Goal: Information Seeking & Learning: Learn about a topic

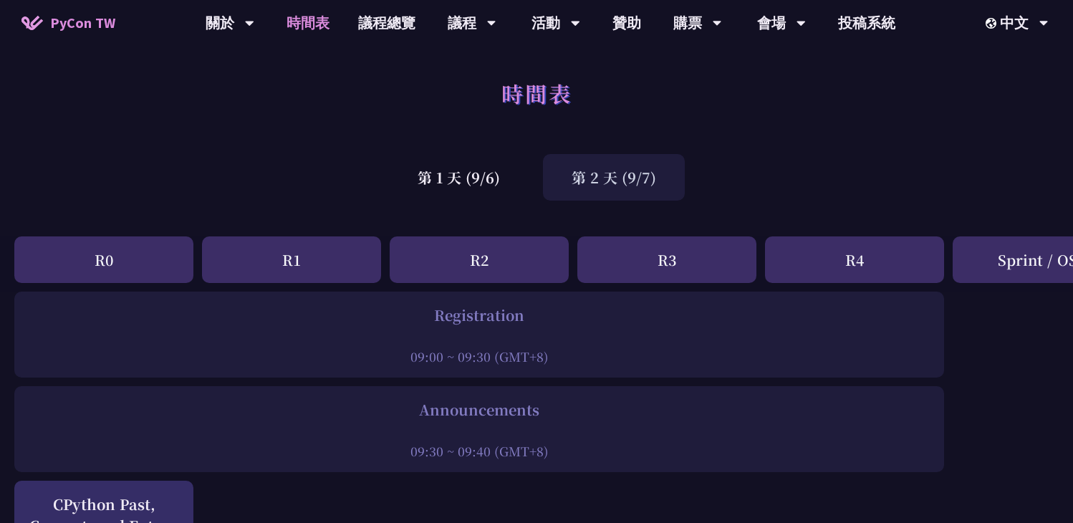
click at [611, 177] on div "第 2 天 (9/7)" at bounding box center [614, 177] width 142 height 47
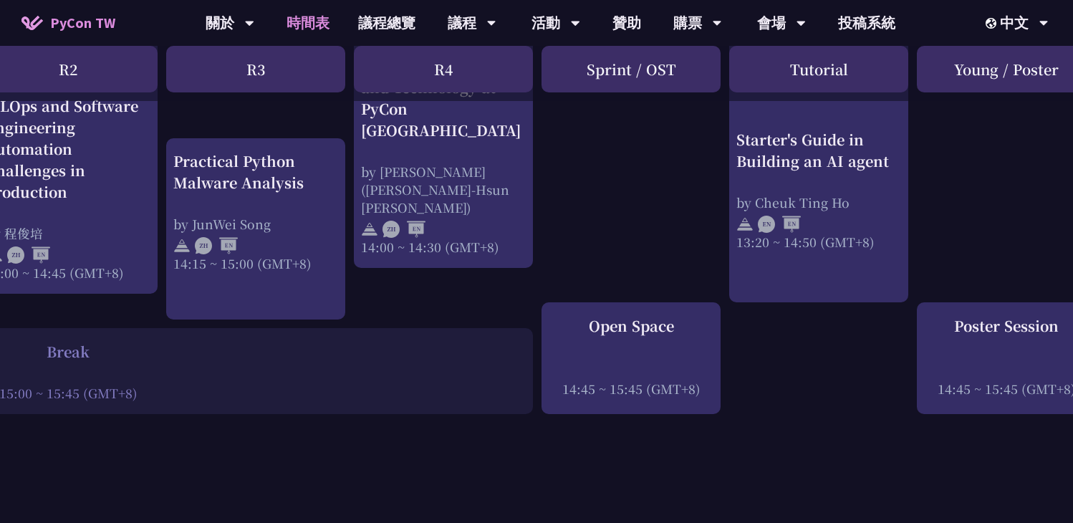
scroll to position [1574, 448]
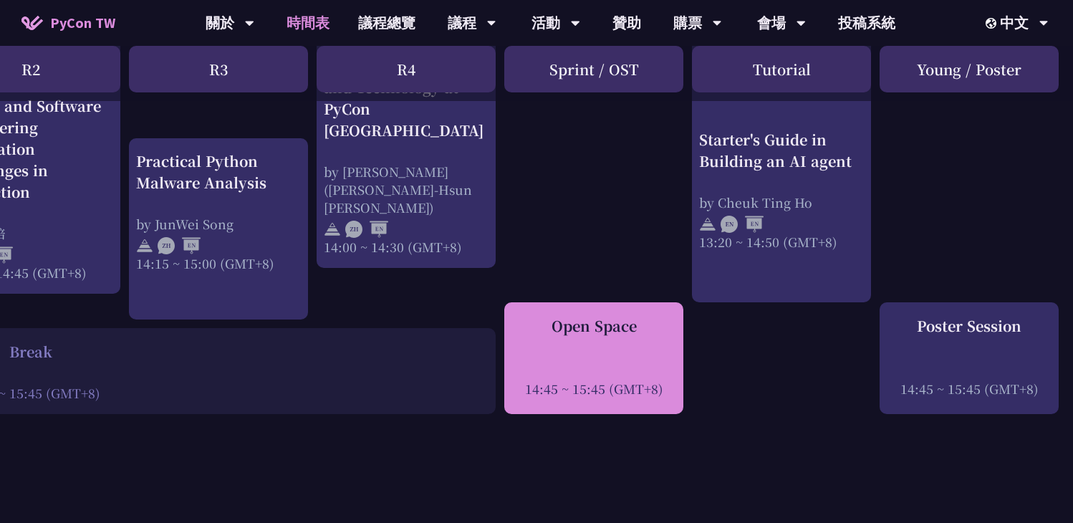
click at [599, 358] on div at bounding box center [593, 368] width 165 height 21
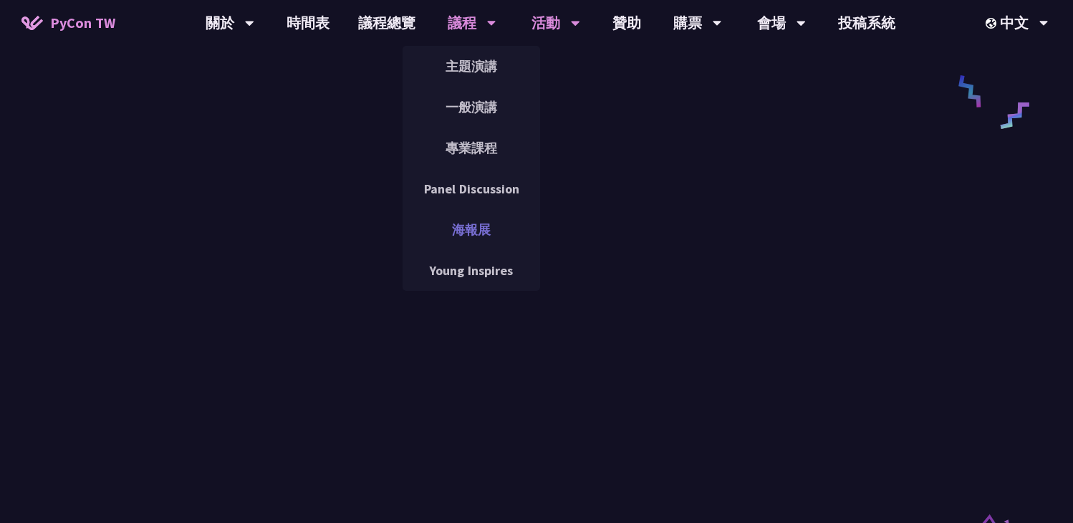
scroll to position [1980, 0]
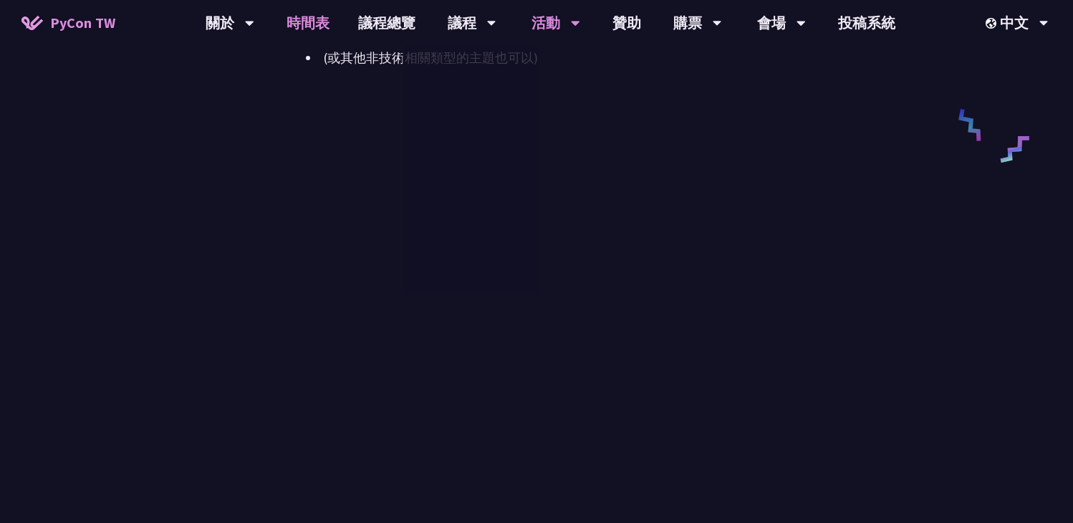
click at [307, 33] on link "時間表" at bounding box center [308, 23] width 72 height 46
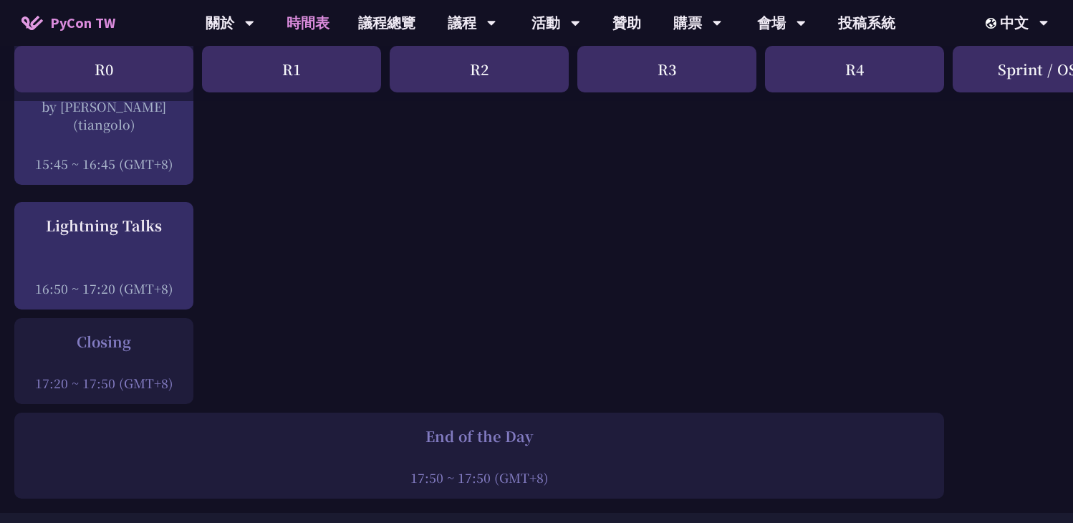
scroll to position [2034, 0]
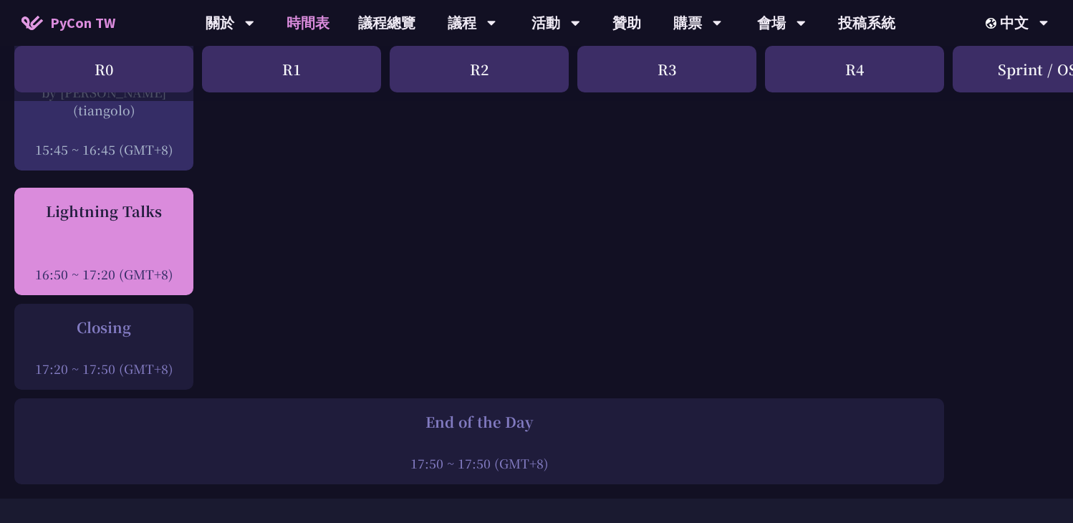
click at [115, 222] on div "Lightning Talks 16:50 ~ 17:20 (GMT+8)" at bounding box center [103, 242] width 165 height 82
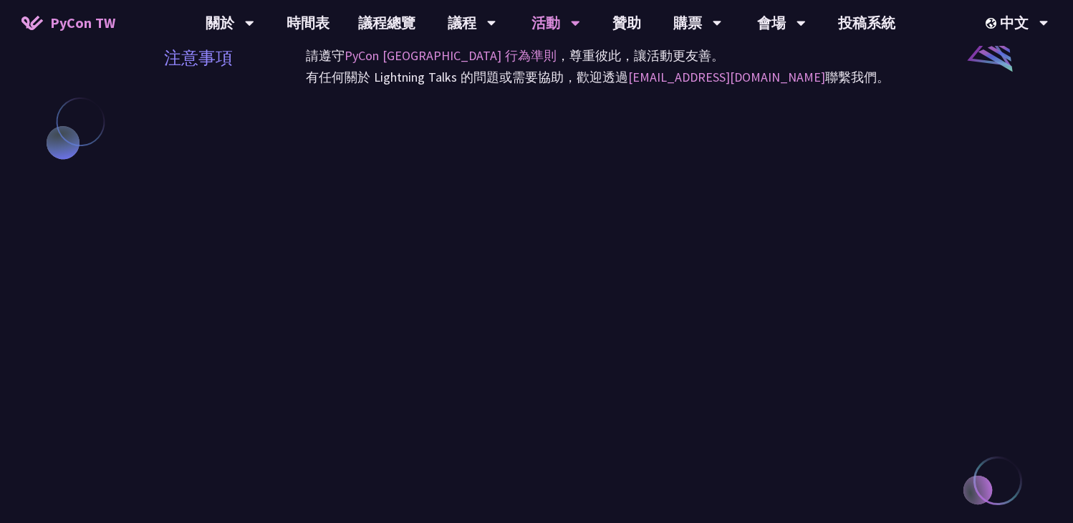
scroll to position [1269, 0]
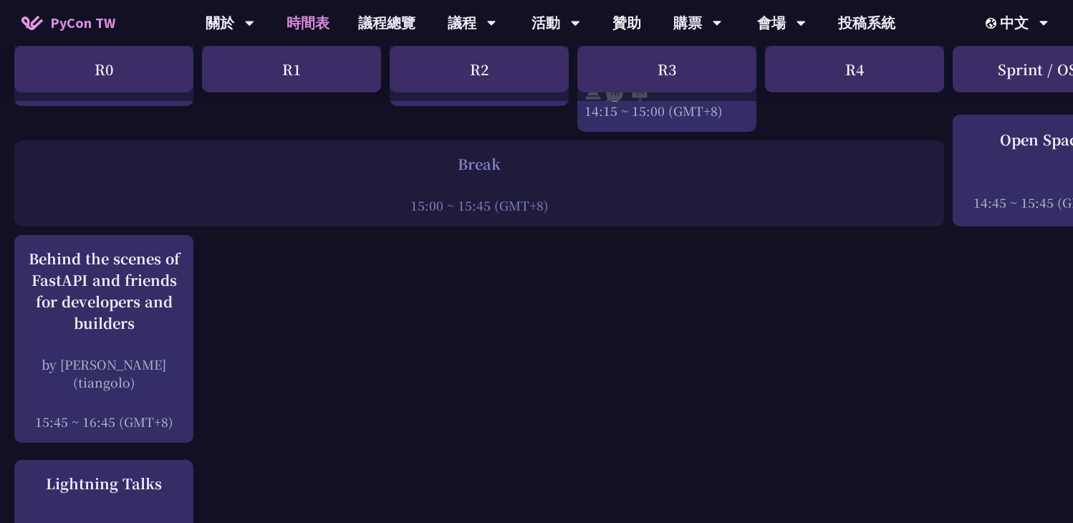
scroll to position [1755, 0]
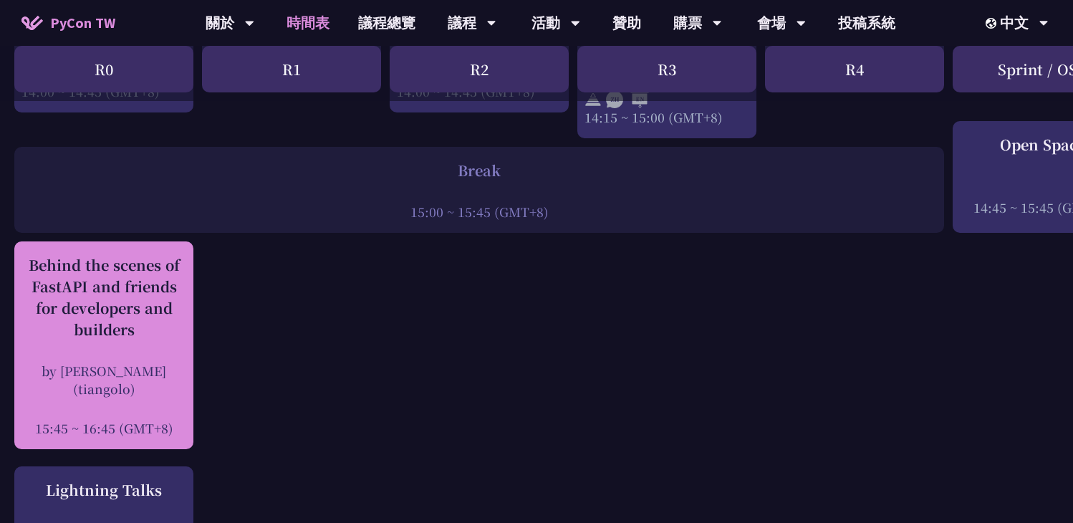
click at [153, 303] on div "Behind the scenes of FastAPI and friends for developers and builders" at bounding box center [103, 297] width 165 height 86
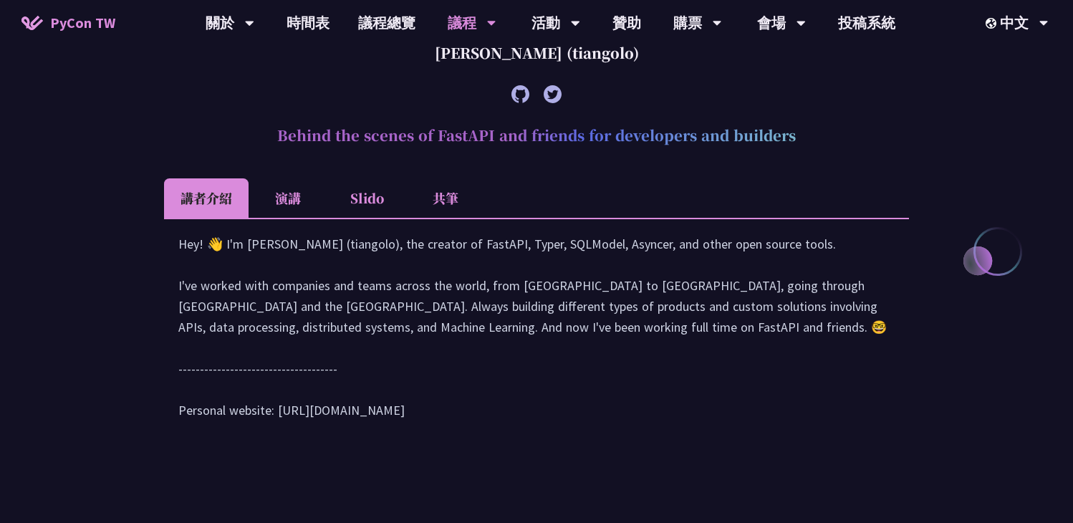
scroll to position [564, 0]
click at [594, 265] on div "Hey! 👋 I'm Sebastián Ramírez (tiangolo), the creator of FastAPI, Typer, SQLMode…" at bounding box center [536, 333] width 716 height 201
copy div "QLModel,"
click at [748, 178] on ul "講者介紹 演講 Slido 共筆" at bounding box center [536, 197] width 745 height 39
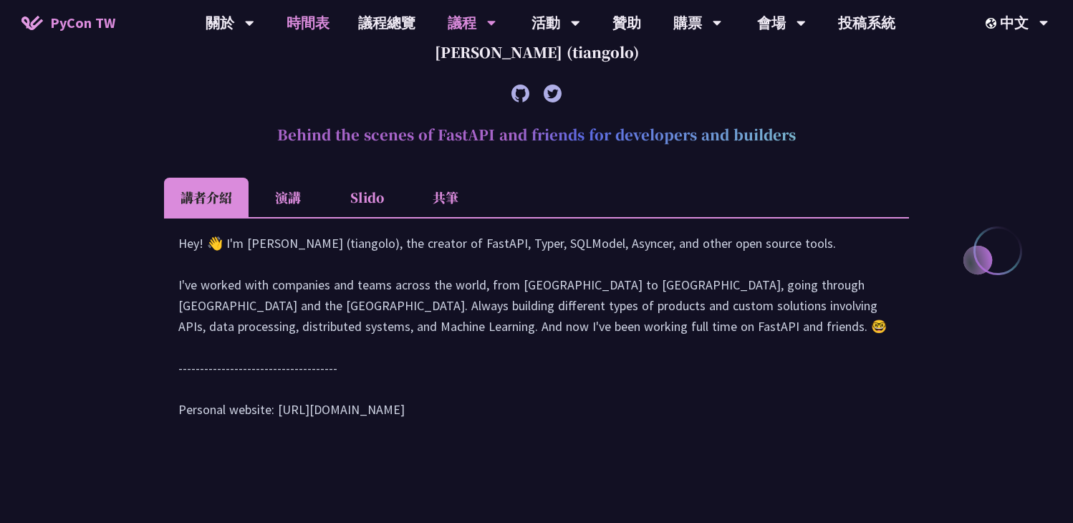
click at [298, 32] on link "時間表" at bounding box center [308, 23] width 72 height 46
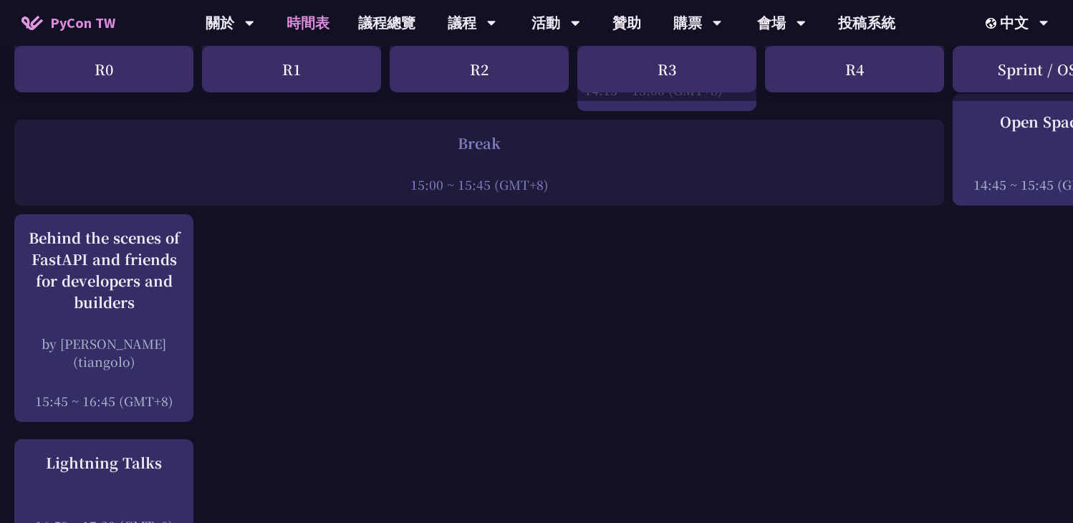
scroll to position [1783, 0]
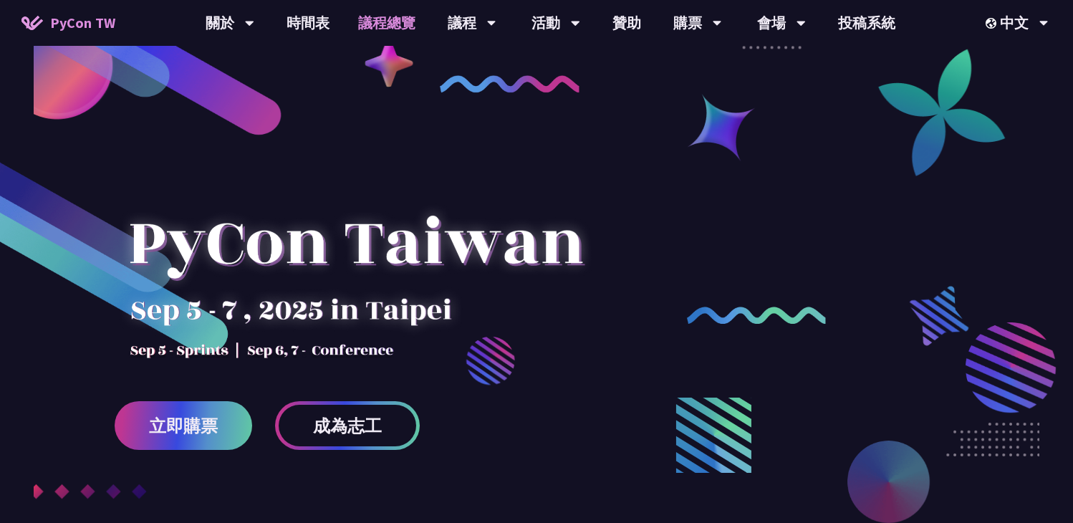
click at [395, 24] on link "議程總覽" at bounding box center [387, 23] width 86 height 46
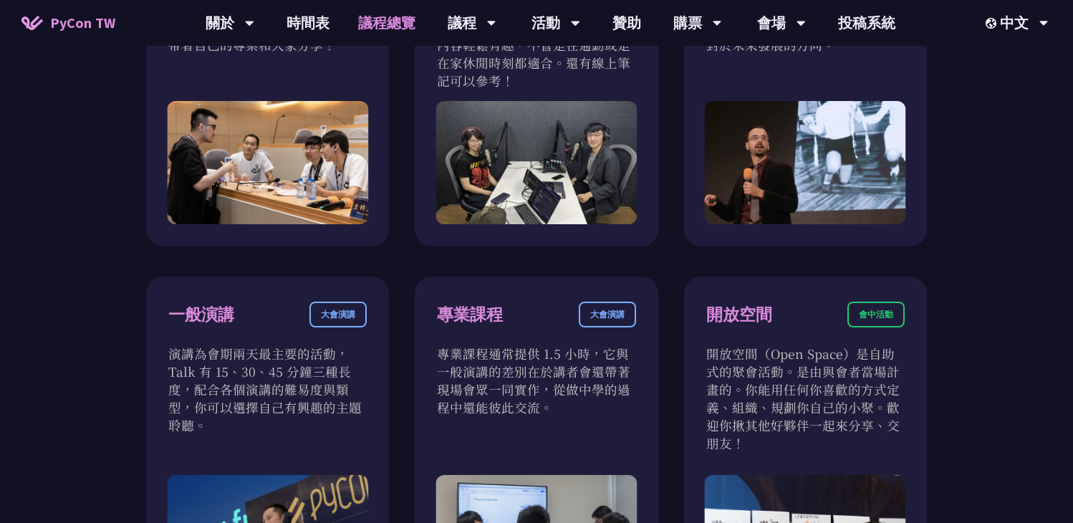
scroll to position [481, 0]
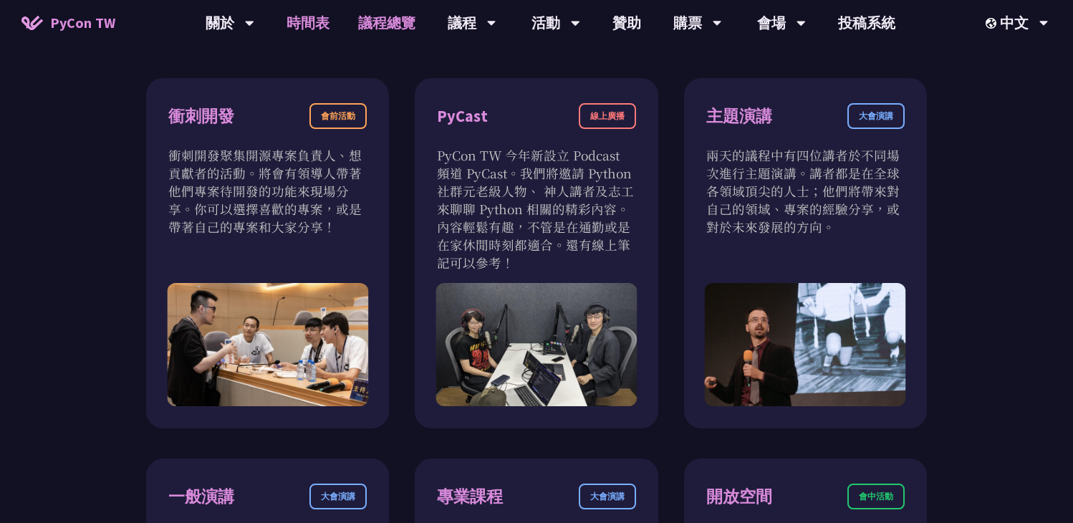
click at [311, 23] on link "時間表" at bounding box center [308, 23] width 72 height 46
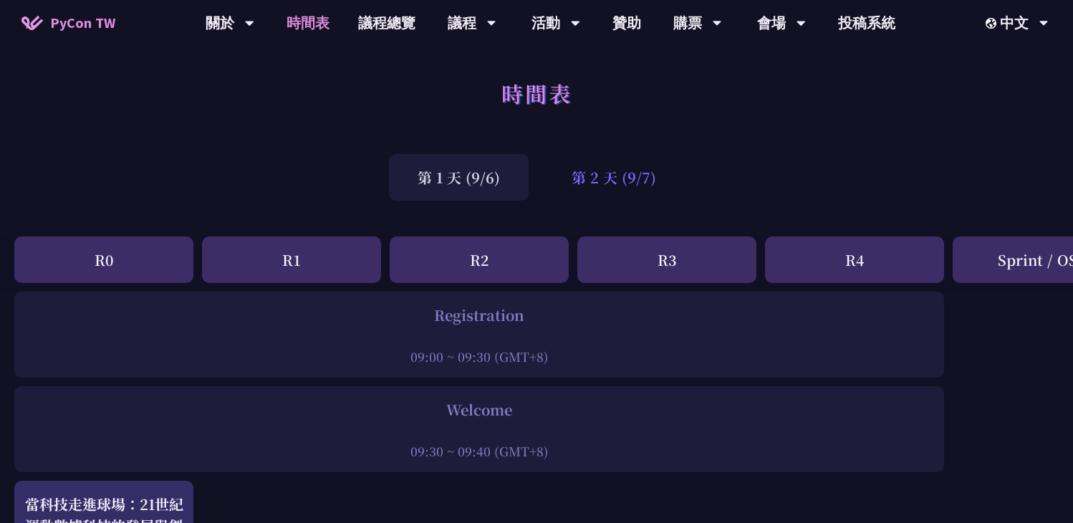
click at [603, 177] on div "第 2 天 (9/7)" at bounding box center [614, 177] width 142 height 47
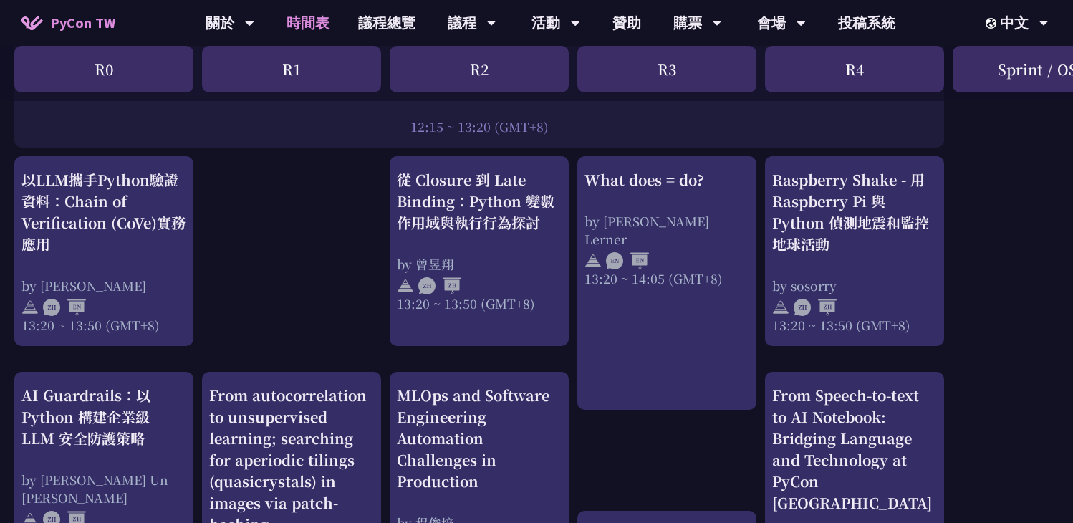
scroll to position [1212, 0]
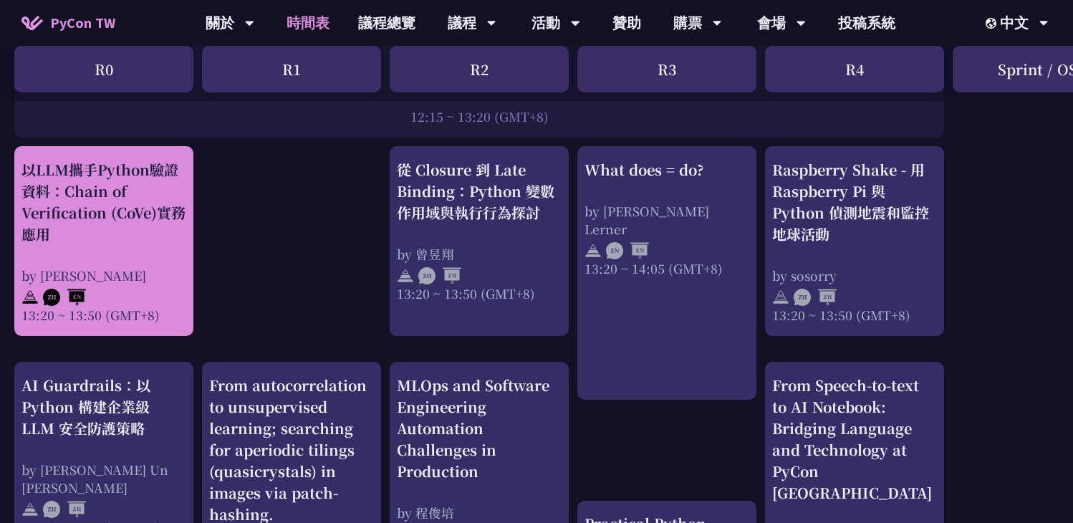
click at [105, 253] on div "以LLM攜手Python驗證資料：Chain of Verification (CoVe)實務應用 by Kevin Tseng 13:20 ~ 13:50 …" at bounding box center [103, 241] width 165 height 165
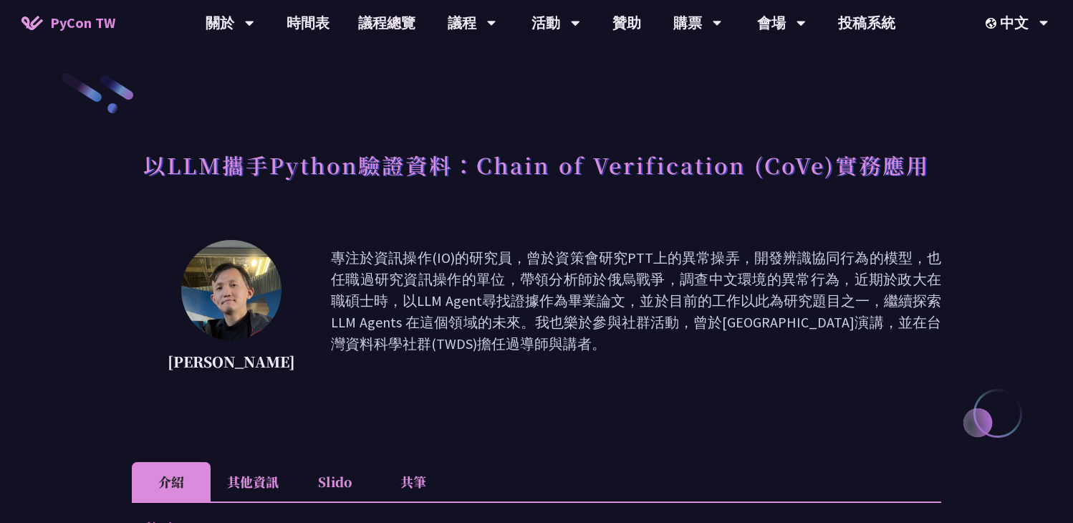
click at [345, 473] on li "Slido" at bounding box center [334, 481] width 79 height 39
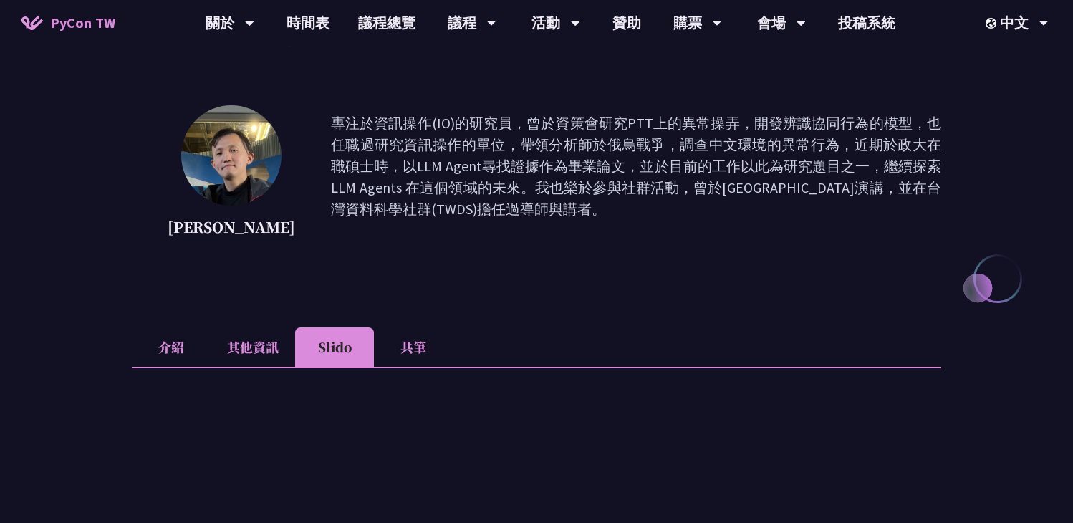
scroll to position [246, 0]
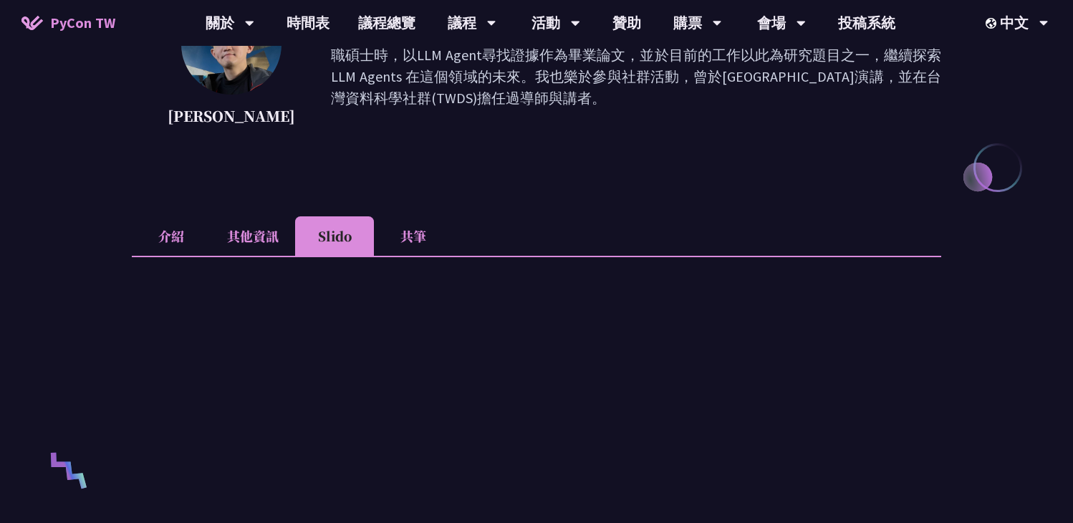
click at [408, 233] on li "共筆" at bounding box center [413, 235] width 79 height 39
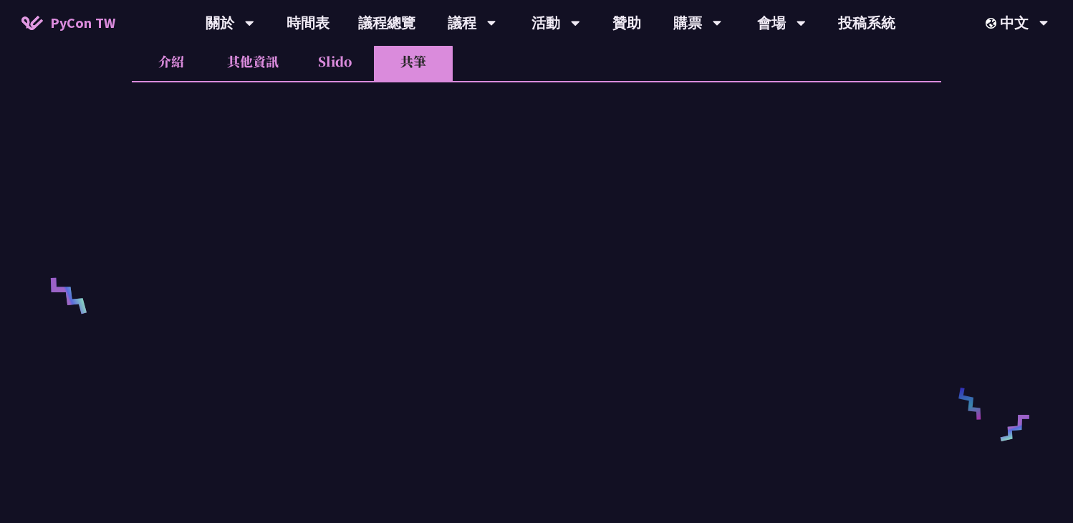
scroll to position [409, 0]
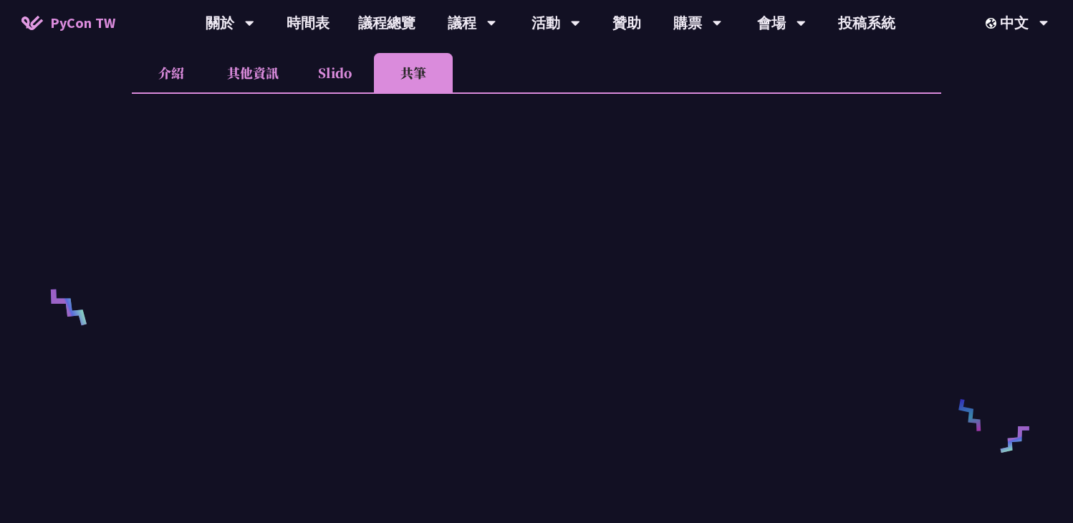
click at [322, 72] on li "Slido" at bounding box center [334, 72] width 79 height 39
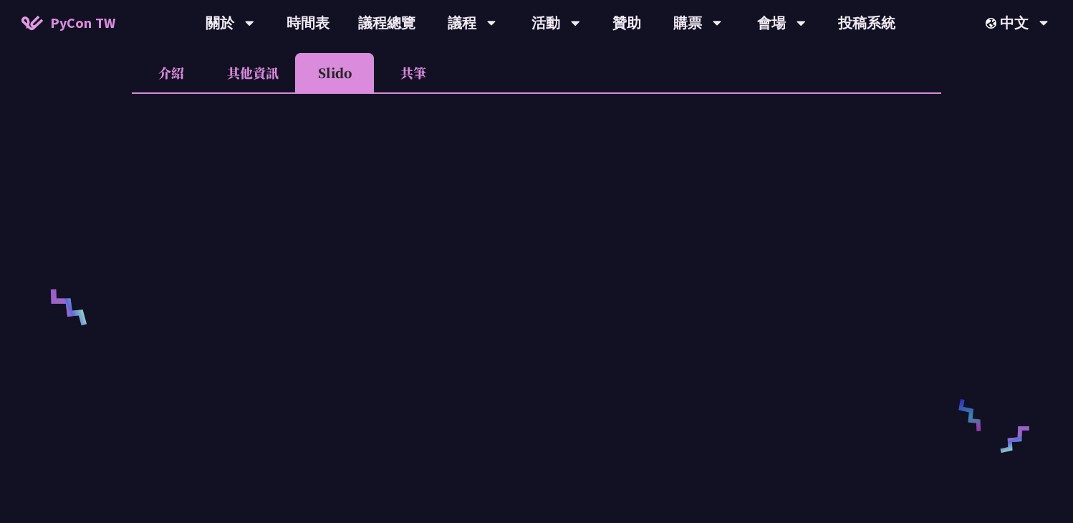
click at [416, 88] on li "共筆" at bounding box center [413, 72] width 79 height 39
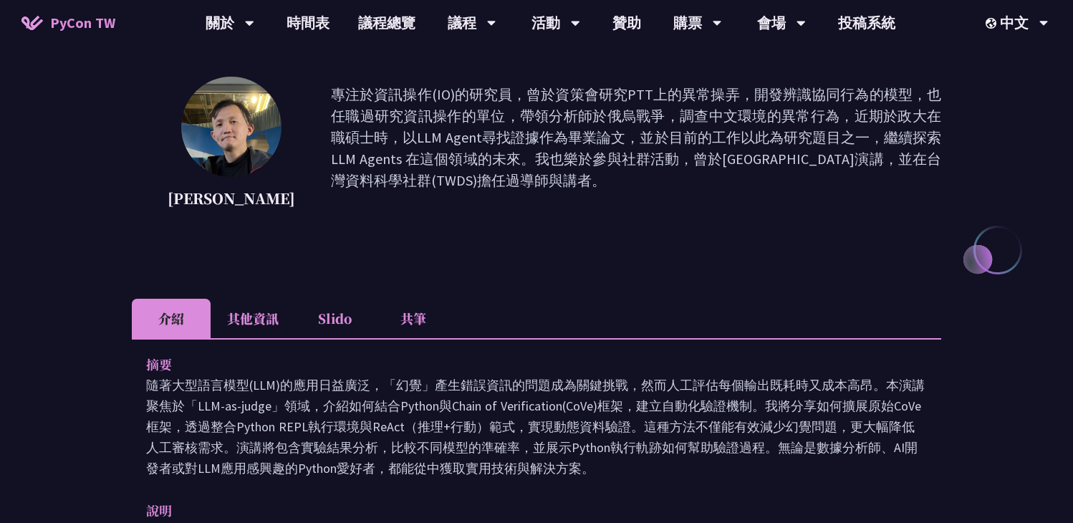
scroll to position [264, 0]
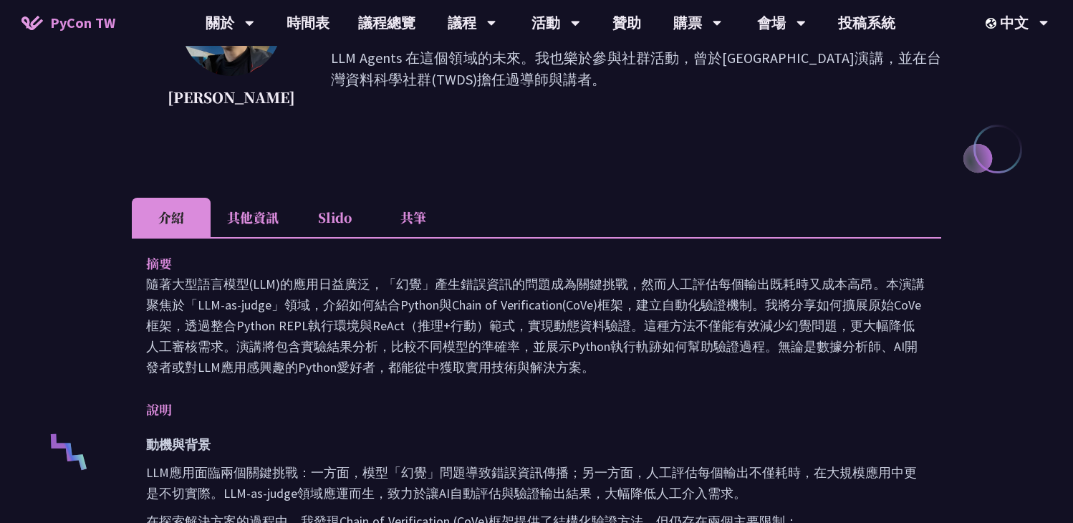
click at [413, 216] on li "共筆" at bounding box center [413, 217] width 79 height 39
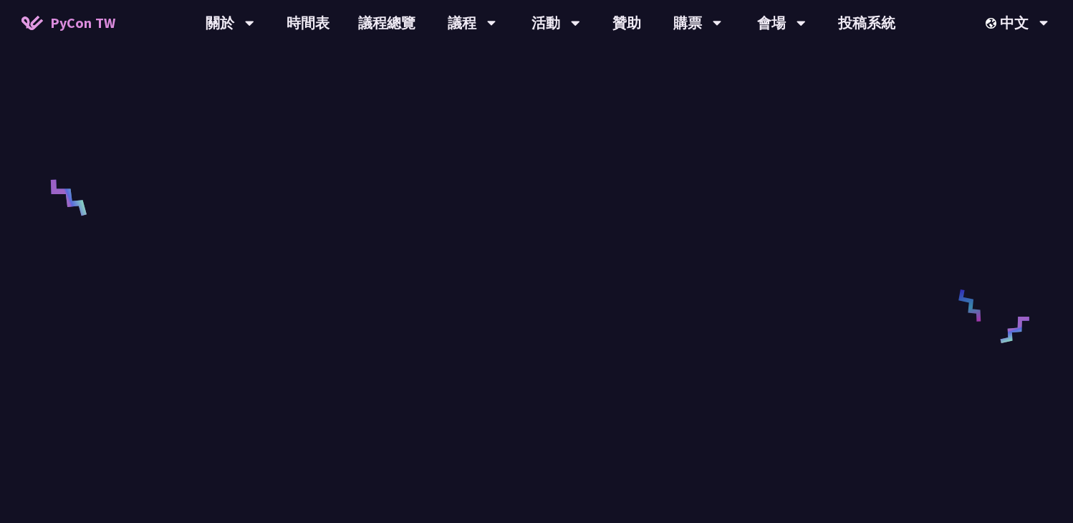
scroll to position [359, 0]
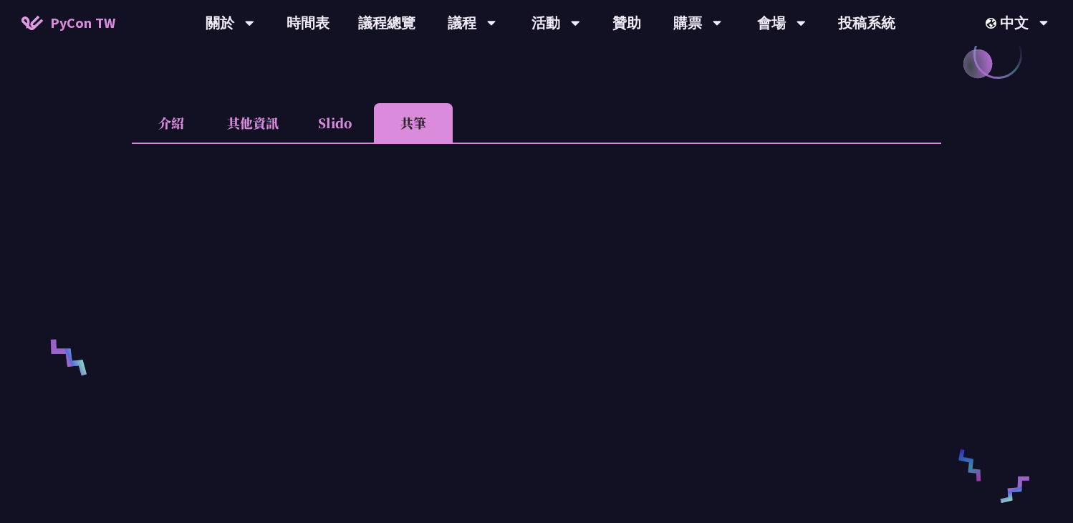
click at [325, 118] on li "Slido" at bounding box center [334, 122] width 79 height 39
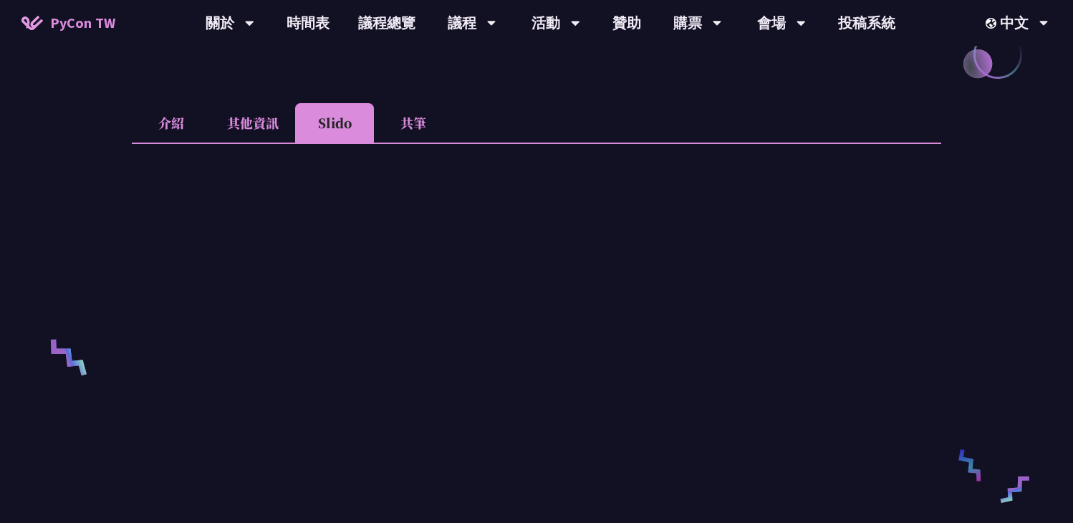
click at [440, 125] on li "共筆" at bounding box center [413, 122] width 79 height 39
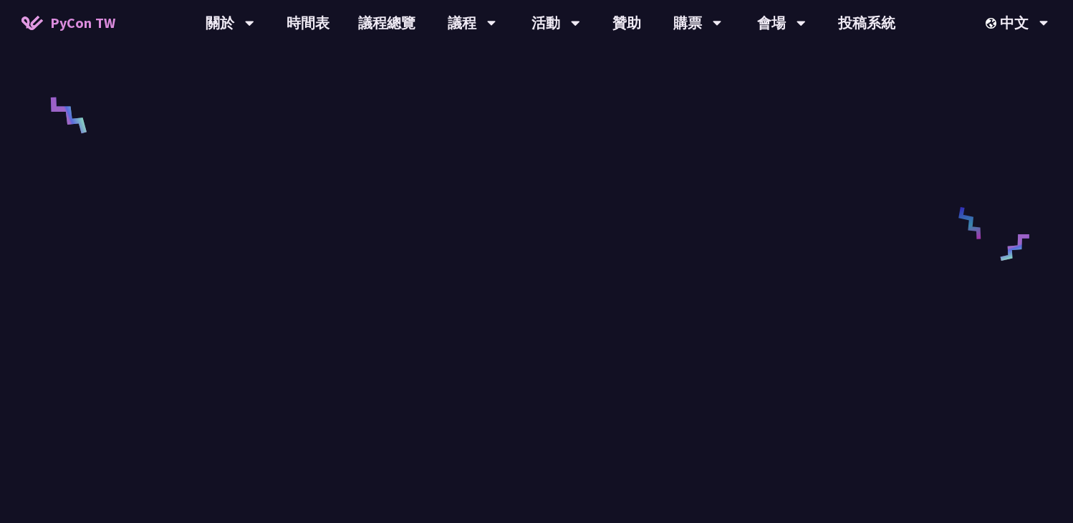
scroll to position [617, 0]
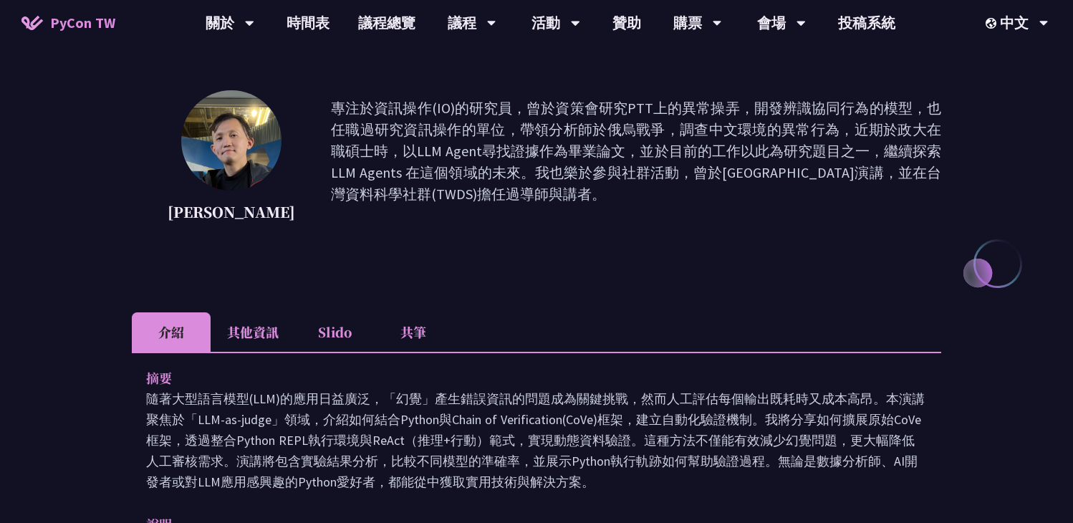
scroll to position [279, 0]
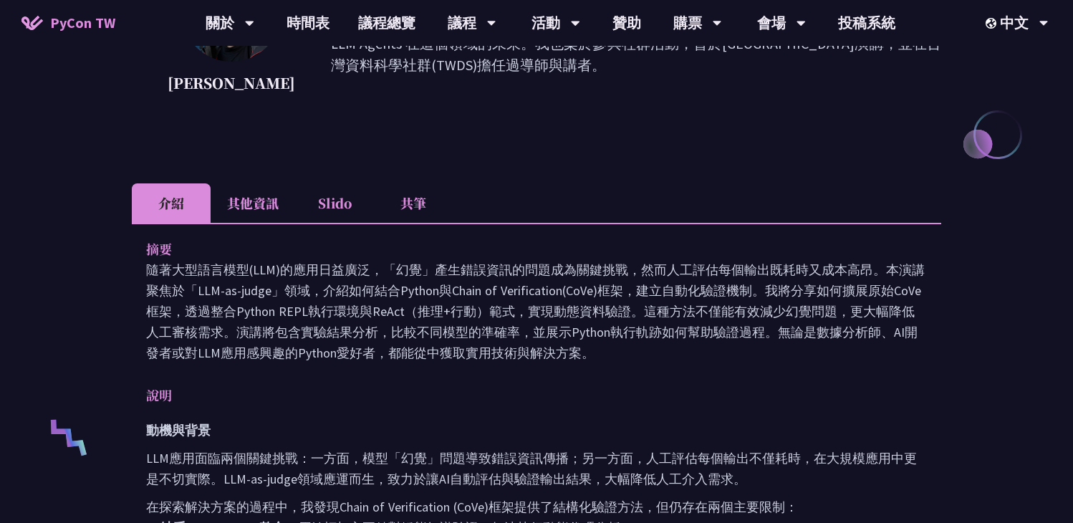
click at [417, 196] on li "共筆" at bounding box center [413, 202] width 79 height 39
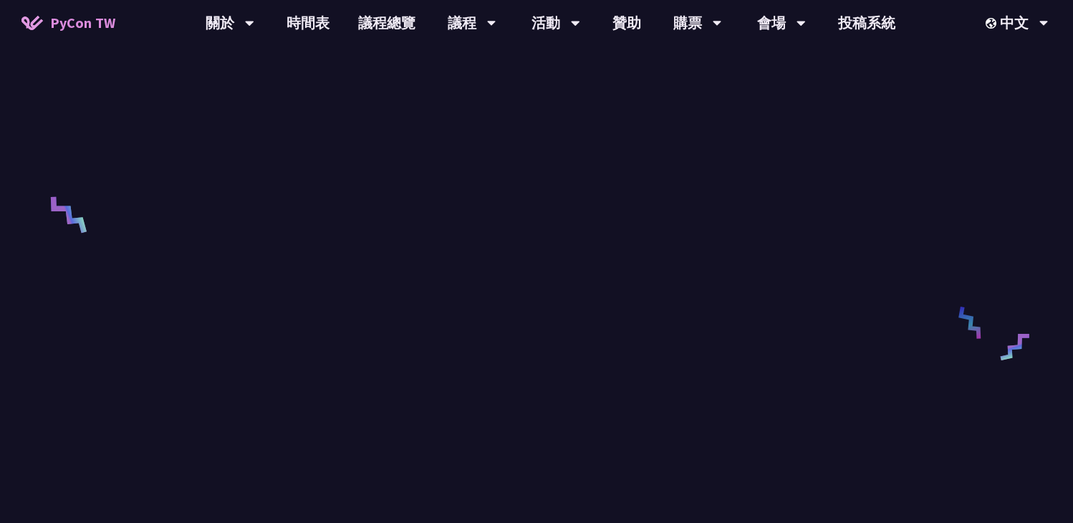
scroll to position [505, 0]
click at [978, 197] on div "以LLM攜手Python驗證資料：Chain of Verification (CoVe)實務應用 [PERSON_NAME] 專注於資訊操作(IO)的研究員…" at bounding box center [536, 136] width 1073 height 1282
click at [314, 26] on link "時間表" at bounding box center [308, 23] width 72 height 46
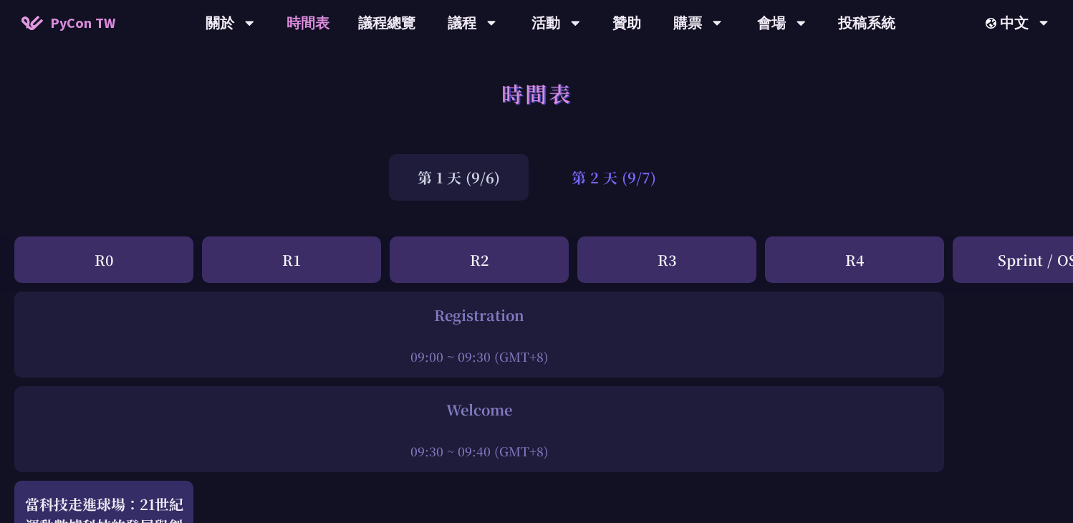
click at [597, 201] on div "第 1 天 (9/6) 第 2 天 (9/7)" at bounding box center [536, 177] width 1073 height 61
click at [609, 170] on div "第 2 天 (9/7)" at bounding box center [614, 177] width 142 height 47
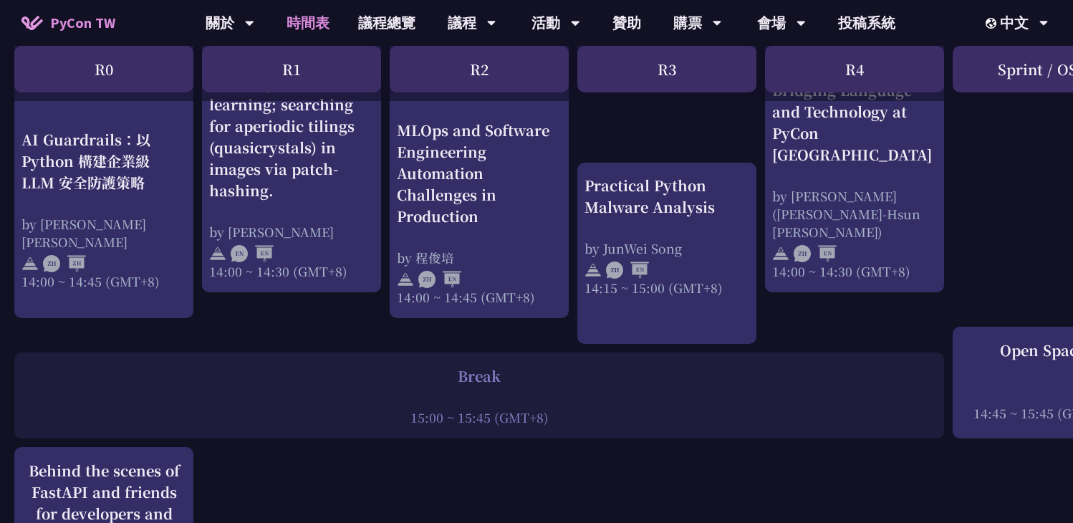
scroll to position [1561, 0]
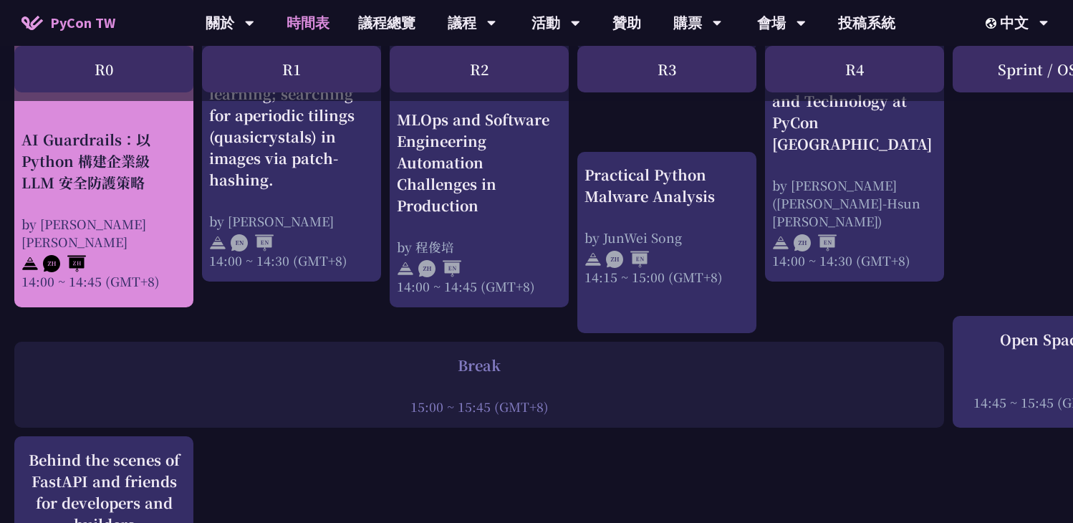
click at [124, 251] on div at bounding box center [103, 261] width 165 height 21
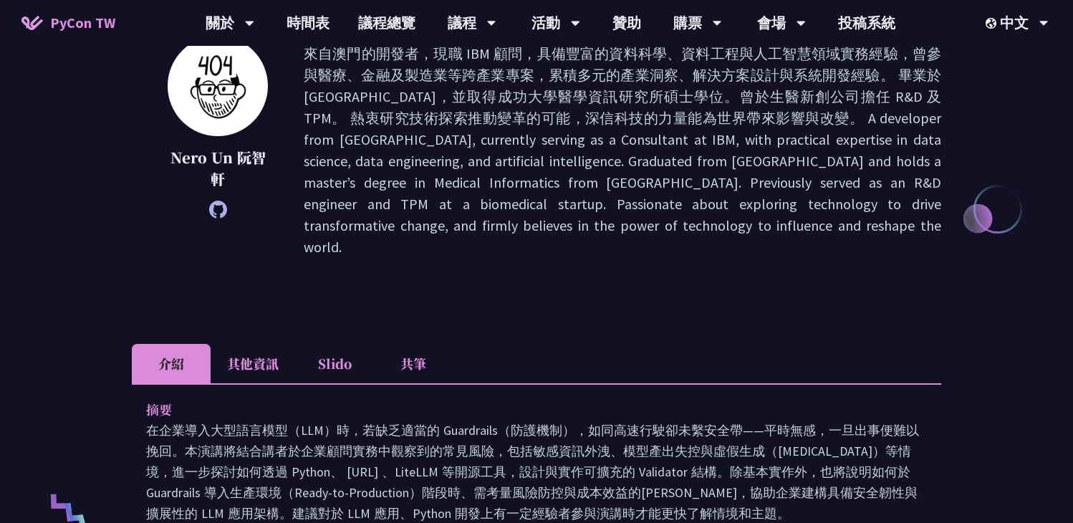
scroll to position [182, 0]
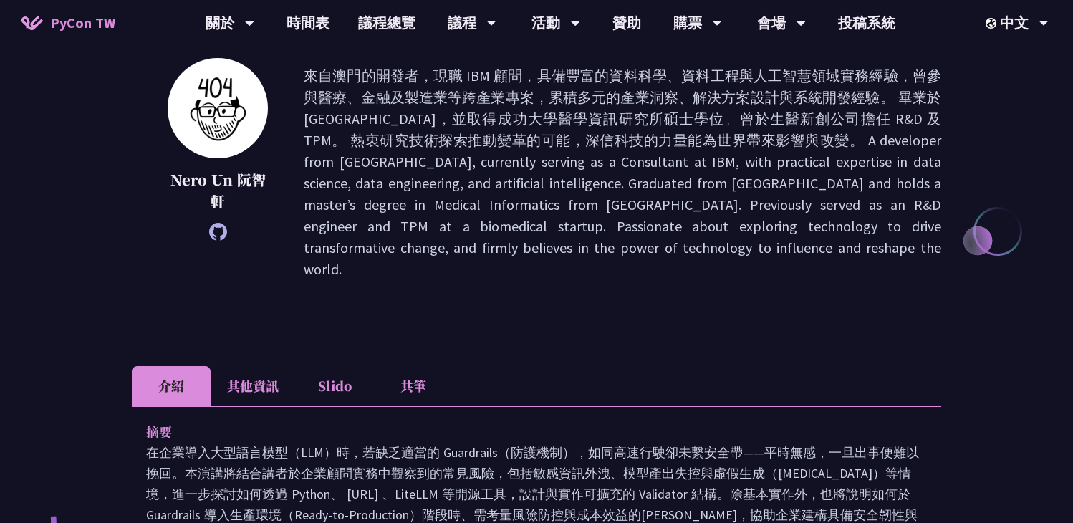
click at [423, 366] on li "共筆" at bounding box center [413, 385] width 79 height 39
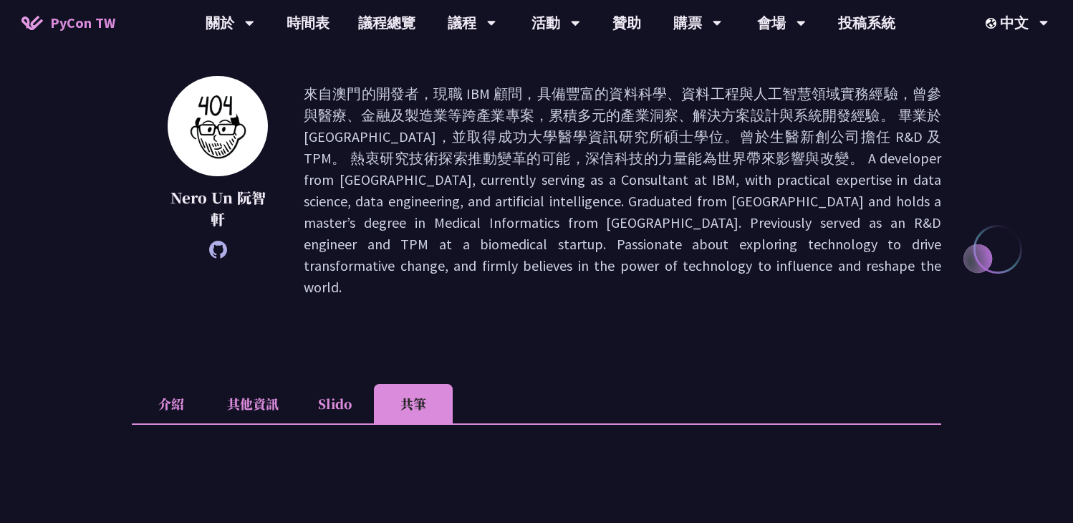
scroll to position [281, 0]
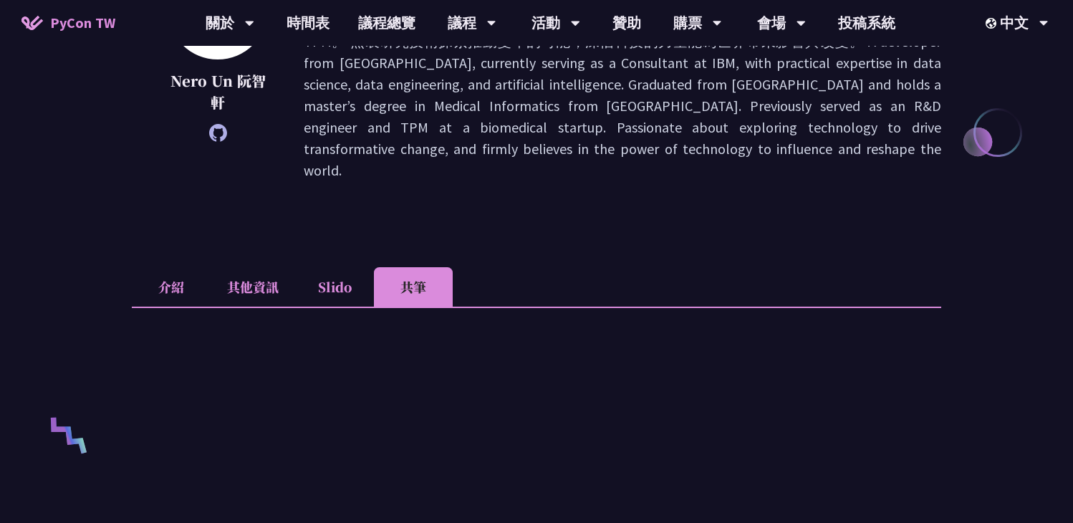
click at [338, 267] on li "Slido" at bounding box center [334, 286] width 79 height 39
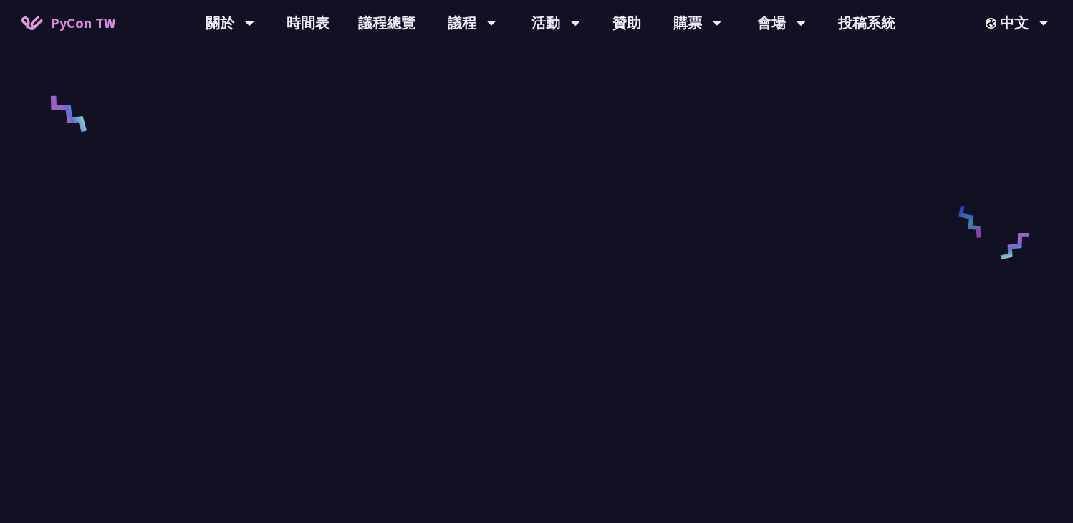
scroll to position [604, 0]
